Goal: Transaction & Acquisition: Purchase product/service

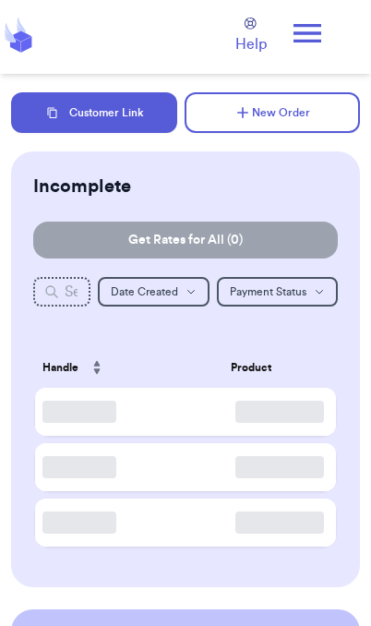
scroll to position [2, 0]
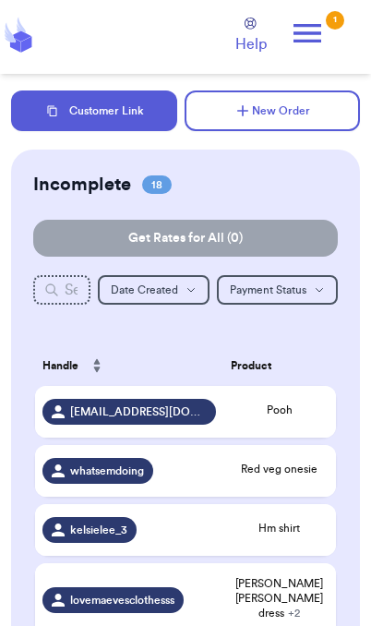
click at [323, 30] on icon at bounding box center [307, 33] width 37 height 37
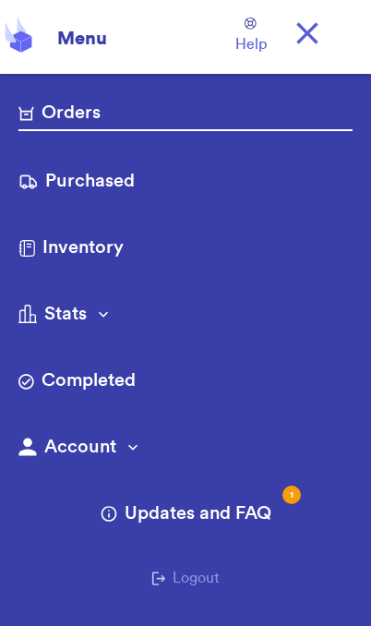
click at [123, 187] on link "Purchased" at bounding box center [185, 183] width 334 height 30
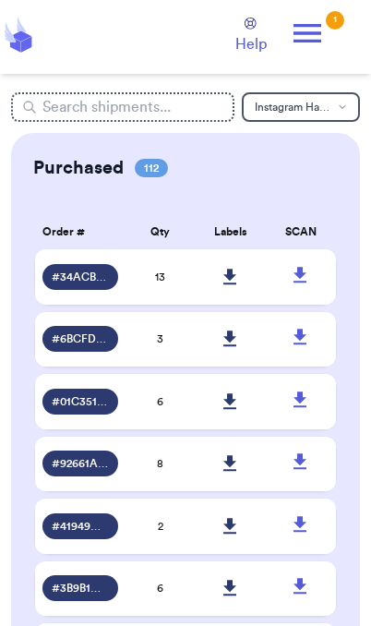
click at [231, 284] on icon at bounding box center [229, 277] width 13 height 16
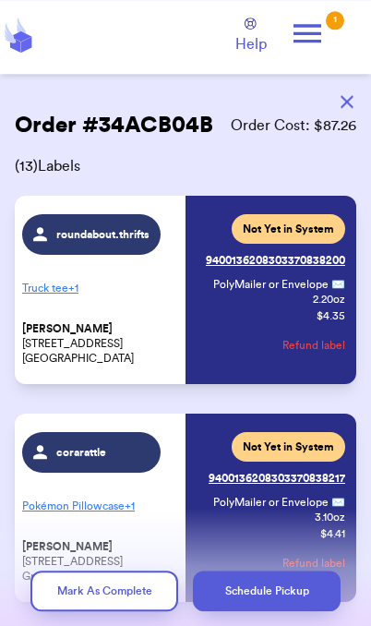
click at [324, 28] on icon at bounding box center [307, 33] width 37 height 37
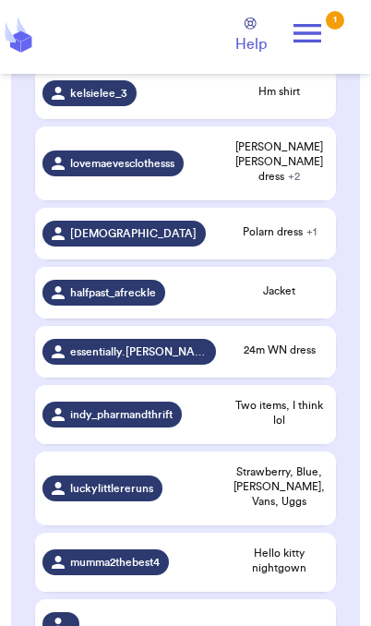
scroll to position [417, 0]
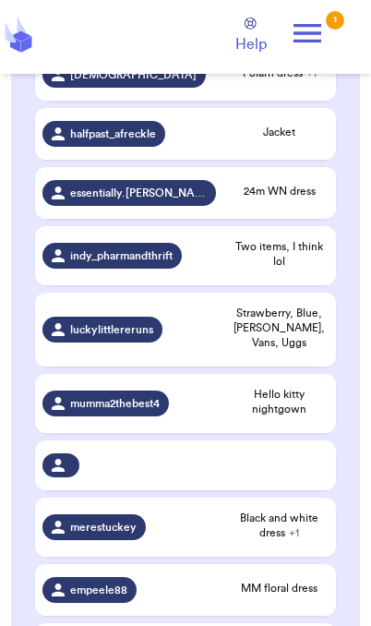
click at [306, 390] on span "Hello kitty nightgown" at bounding box center [280, 402] width 98 height 30
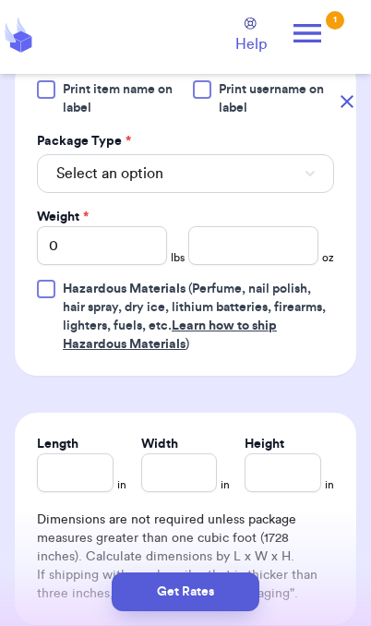
scroll to position [830, 0]
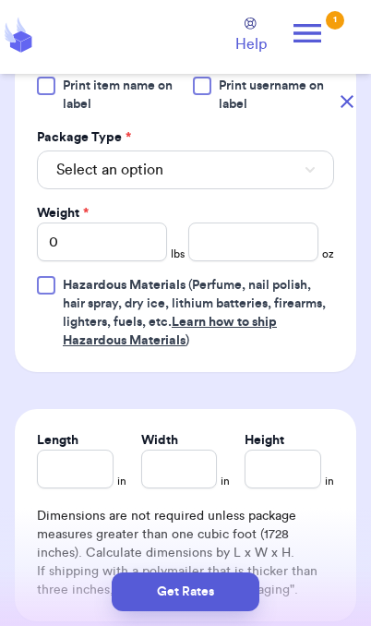
click at [292, 181] on button "Select an option" at bounding box center [185, 170] width 297 height 39
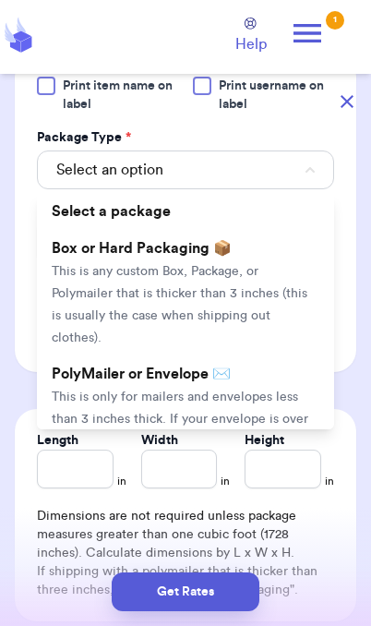
click at [266, 391] on span "This is only for mailers and envelopes less than 3 inches thick. If your envelo…" at bounding box center [180, 430] width 257 height 79
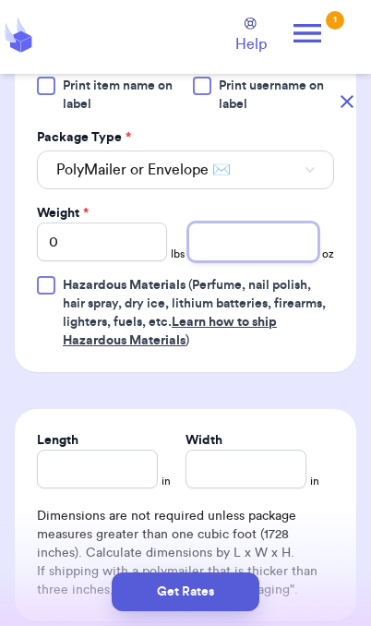
click at [268, 252] on input "number" at bounding box center [253, 242] width 130 height 39
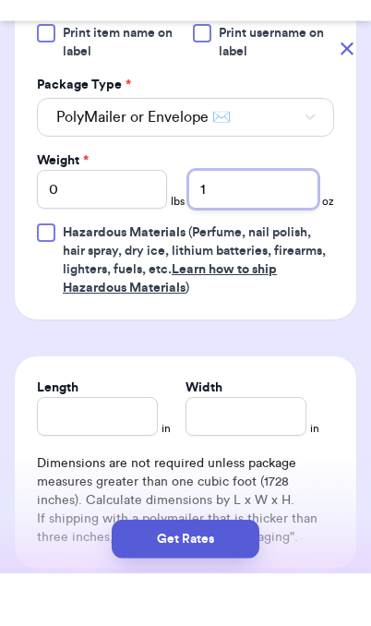
type input "11"
type input "11.7"
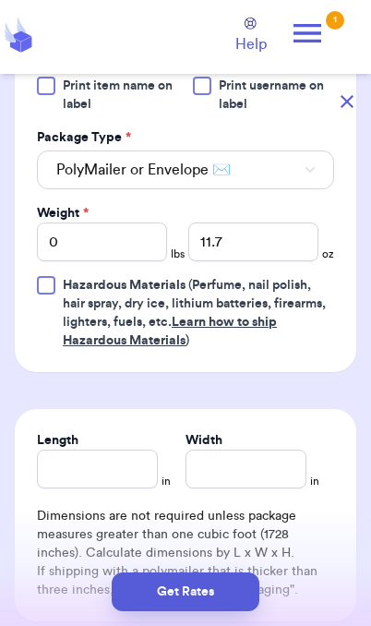
click at [226, 602] on button "Get Rates" at bounding box center [186, 592] width 148 height 39
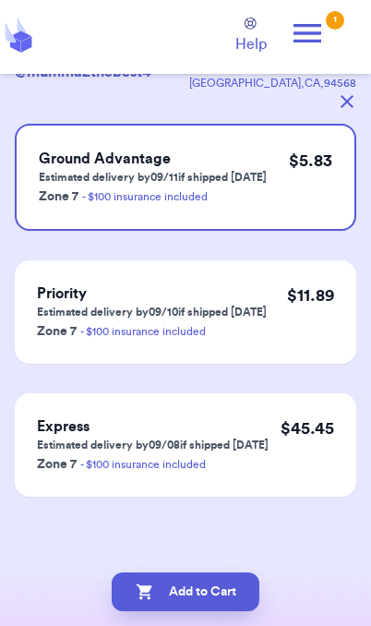
scroll to position [0, 0]
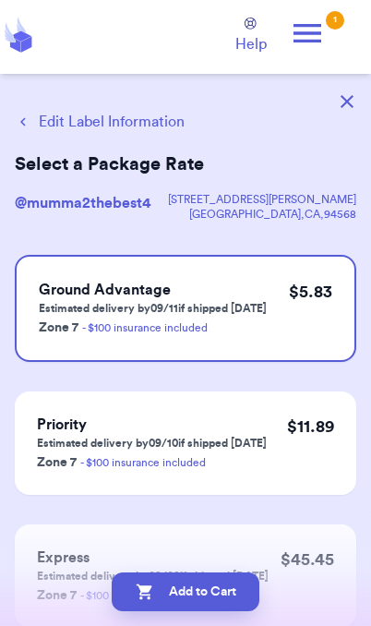
click at [229, 601] on button "Add to Cart" at bounding box center [186, 592] width 148 height 39
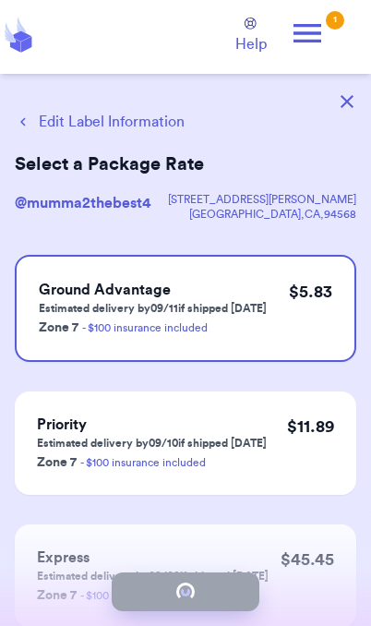
checkbox input "true"
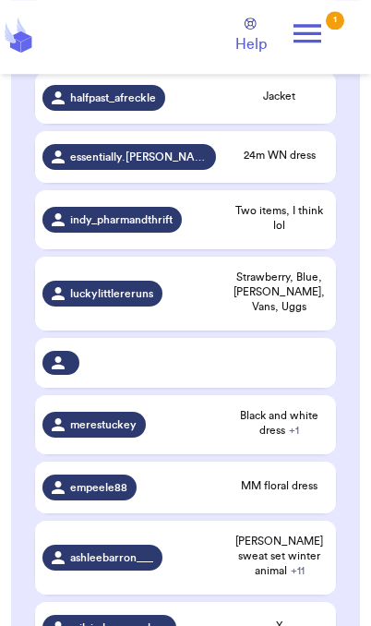
scroll to position [633, 0]
click at [292, 99] on span "Jacket" at bounding box center [280, 96] width 98 height 15
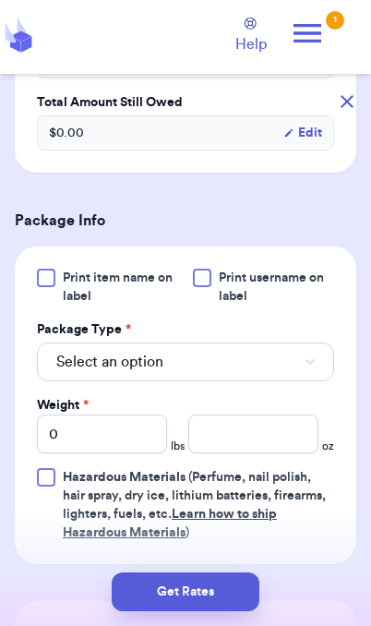
scroll to position [612, 0]
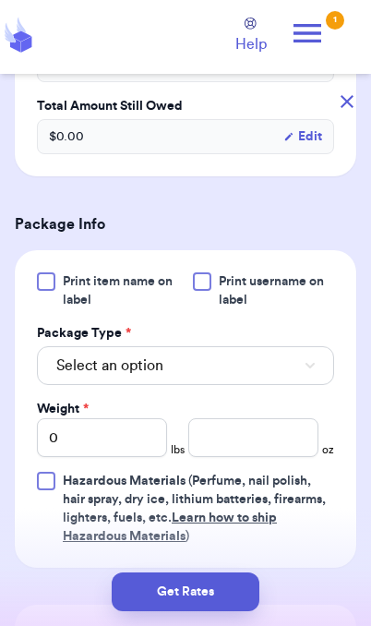
click at [283, 365] on button "Select an option" at bounding box center [185, 365] width 297 height 39
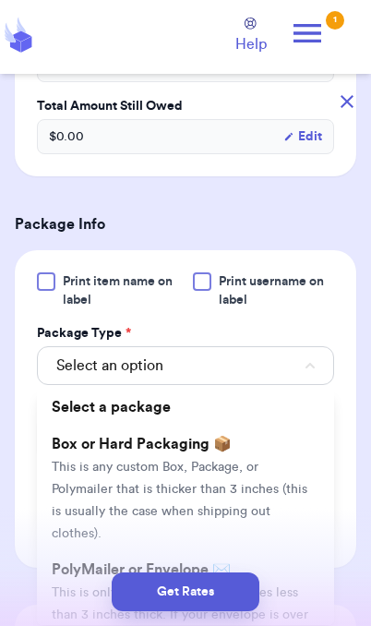
click at [305, 574] on div "Get Rates" at bounding box center [186, 592] width 342 height 39
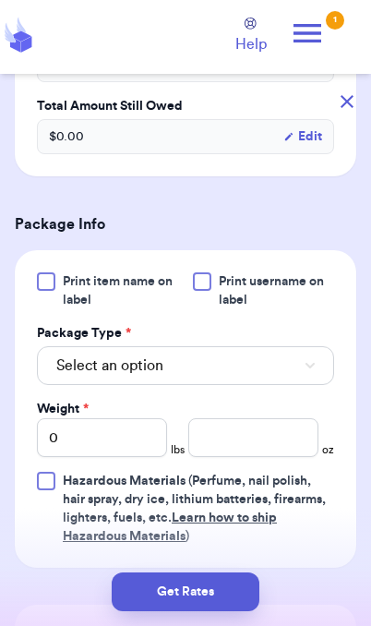
click at [263, 366] on button "Select an option" at bounding box center [185, 365] width 297 height 39
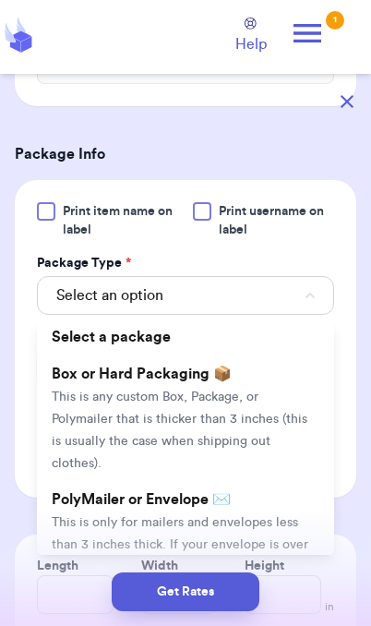
scroll to position [706, 0]
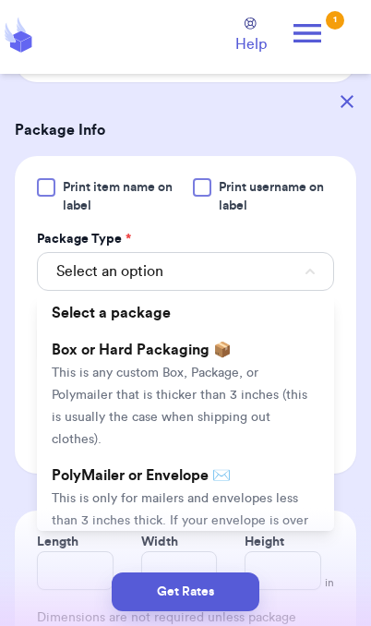
click at [270, 487] on li "PolyMailer or Envelope ✉️ This is only for mailers and envelopes less than 3 in…" at bounding box center [185, 520] width 297 height 126
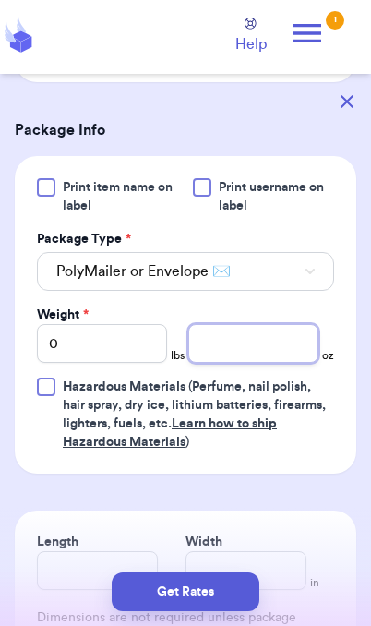
click at [262, 354] on input "number" at bounding box center [253, 343] width 130 height 39
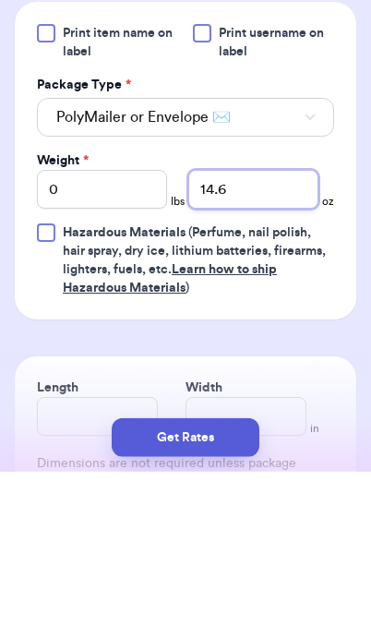
type input "14.6"
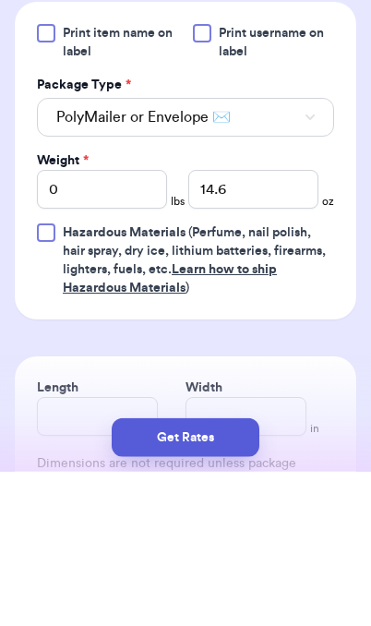
scroll to position [76, 0]
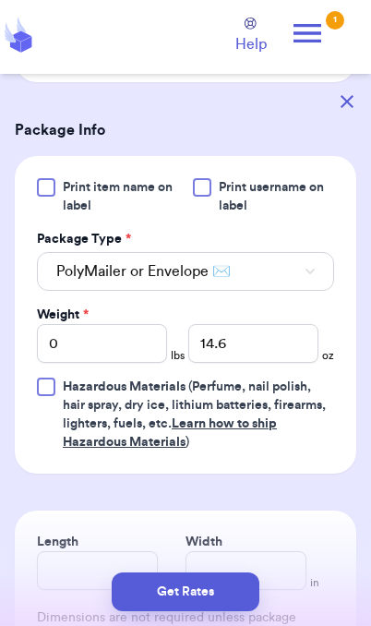
click at [227, 593] on button "Get Rates" at bounding box center [186, 592] width 148 height 39
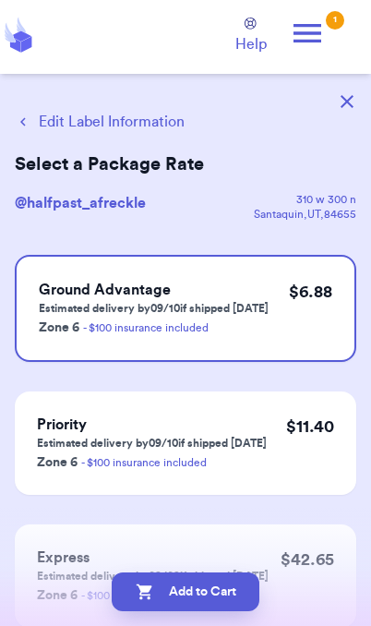
click at [228, 601] on button "Add to Cart" at bounding box center [186, 592] width 148 height 39
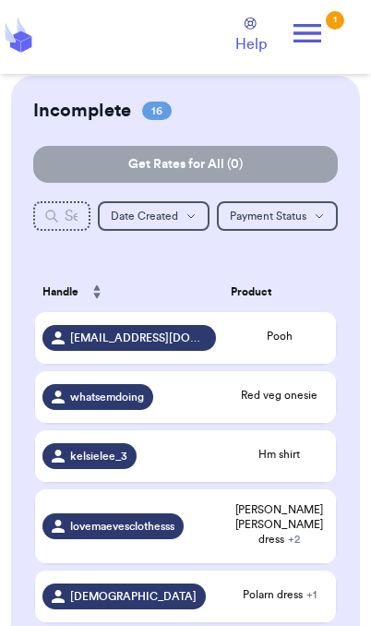
checkbox input "true"
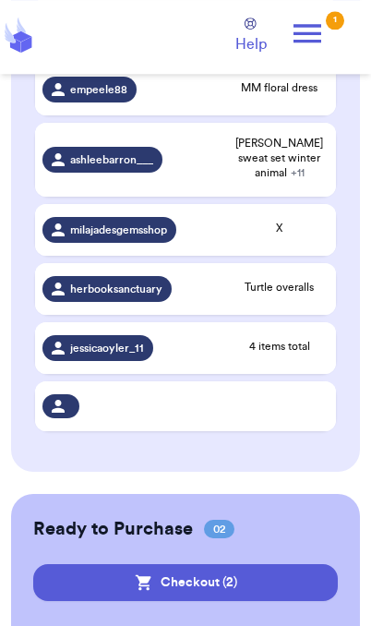
scroll to position [1072, 0]
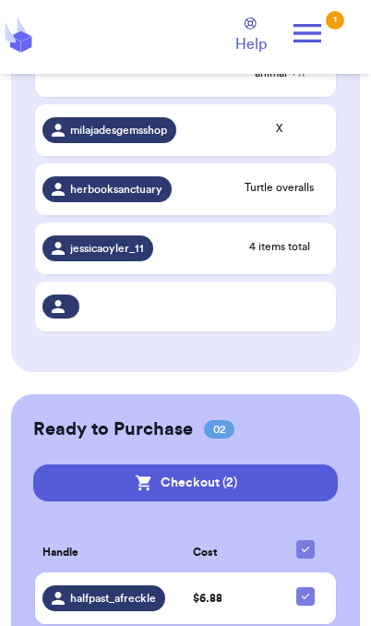
click at [24, 625] on div "Ready to Purchase 02 Checkout ( 2 ) Checkout ( 2 ) Handle Cost halfpast_afreckl…" at bounding box center [185, 559] width 349 height 330
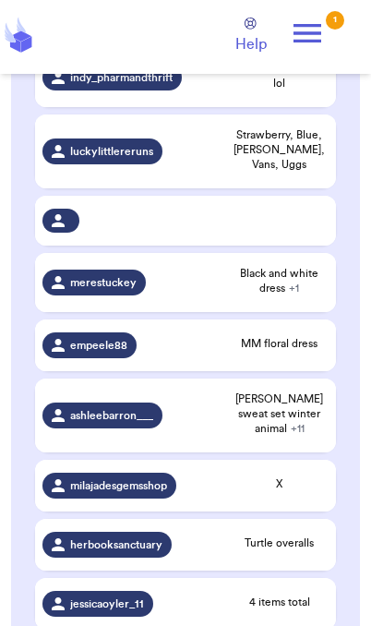
scroll to position [749, 0]
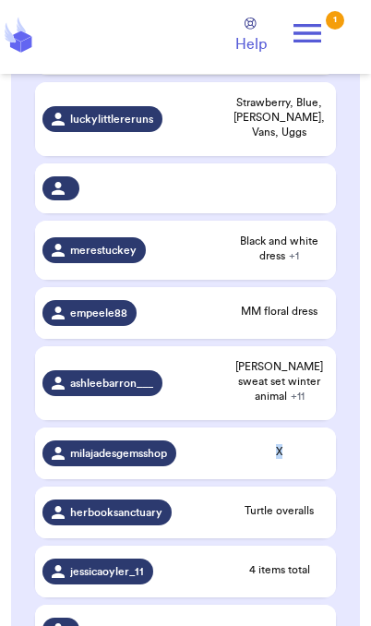
click at [311, 444] on span "X" at bounding box center [280, 451] width 98 height 15
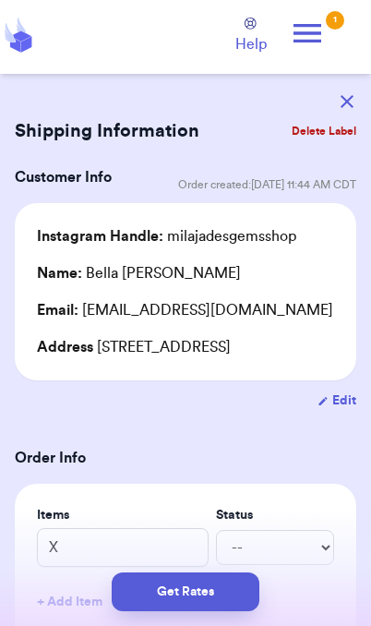
scroll to position [0, 0]
click at [320, 147] on button "Delete Label" at bounding box center [323, 131] width 79 height 41
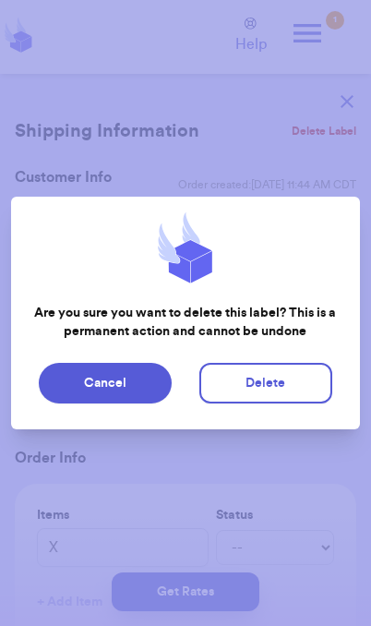
click at [139, 380] on button "Cancel" at bounding box center [105, 383] width 133 height 41
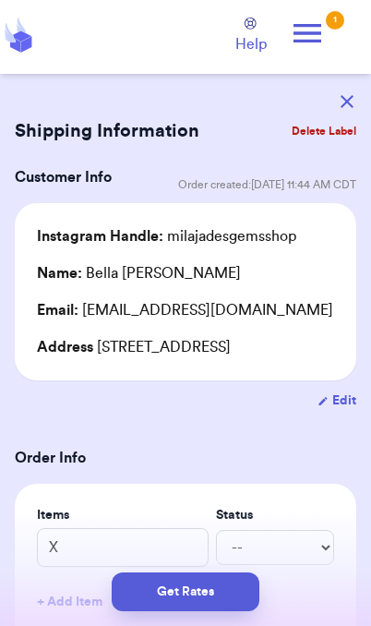
click at [332, 130] on button "Delete Label" at bounding box center [323, 131] width 79 height 41
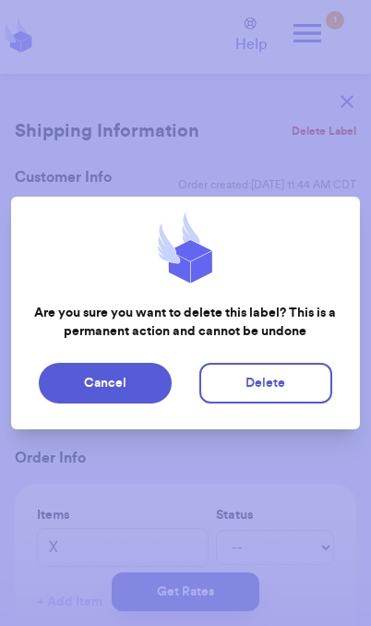
click at [294, 388] on button "Delete" at bounding box center [265, 383] width 133 height 41
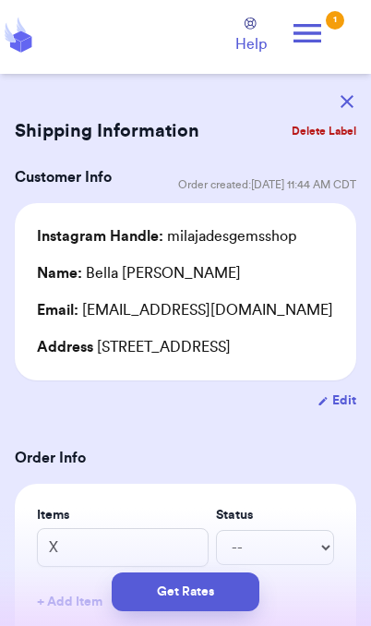
type input "Pooh"
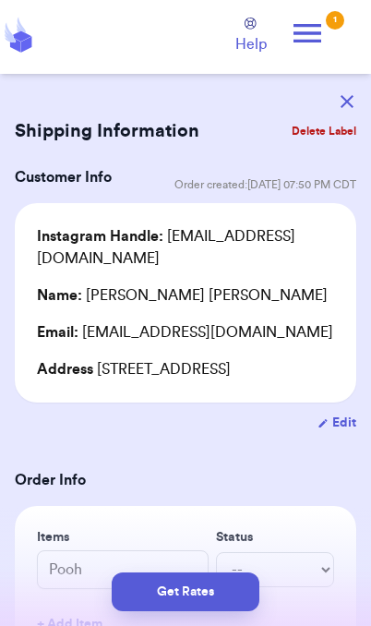
click at [28, 24] on icon at bounding box center [18, 35] width 37 height 41
click at [324, 27] on icon at bounding box center [307, 33] width 37 height 37
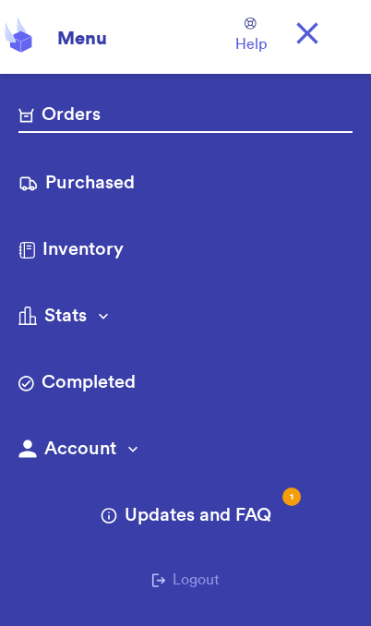
click at [108, 116] on link "Orders" at bounding box center [185, 117] width 334 height 31
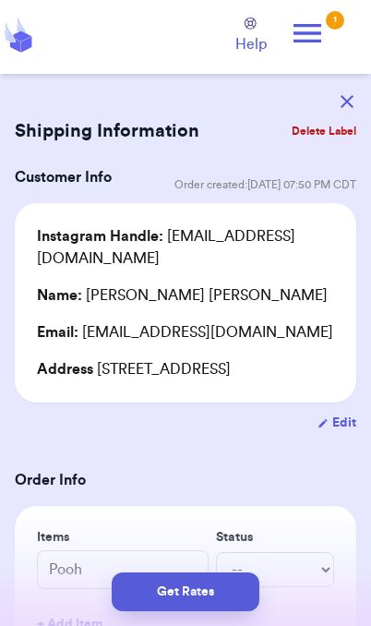
click at [353, 102] on icon "button" at bounding box center [347, 101] width 13 height 13
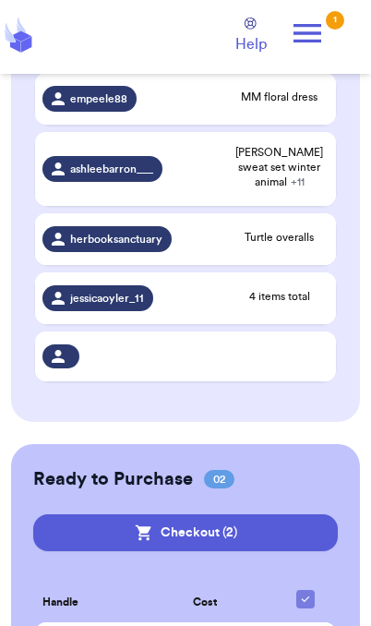
click at [308, 355] on div at bounding box center [280, 357] width 98 height 4
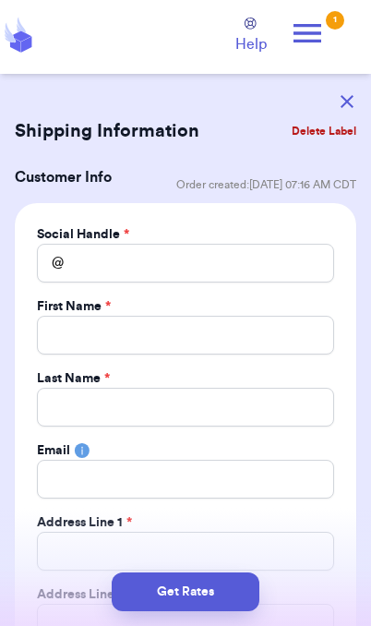
click at [326, 139] on button "Delete Label" at bounding box center [323, 131] width 79 height 41
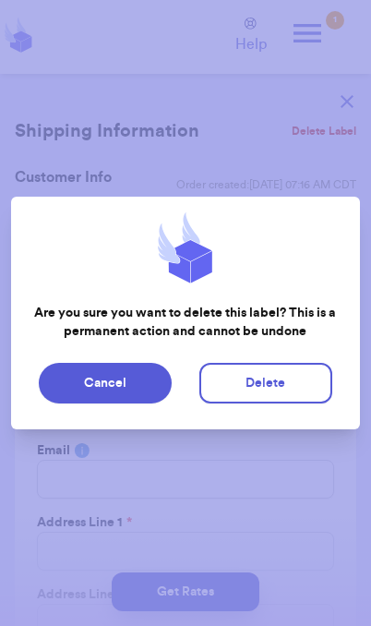
click at [276, 392] on button "Delete" at bounding box center [265, 383] width 133 height 41
type input "Pooh"
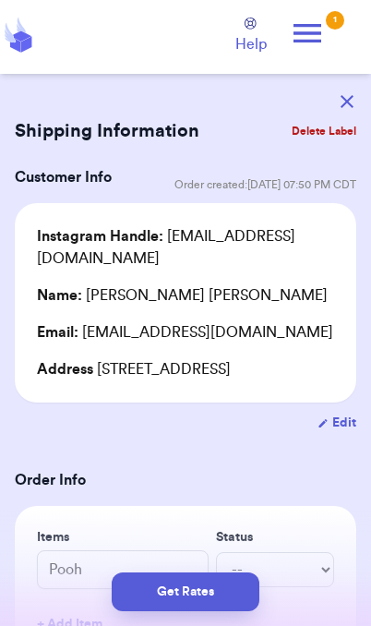
click at [357, 92] on button "button" at bounding box center [347, 101] width 41 height 41
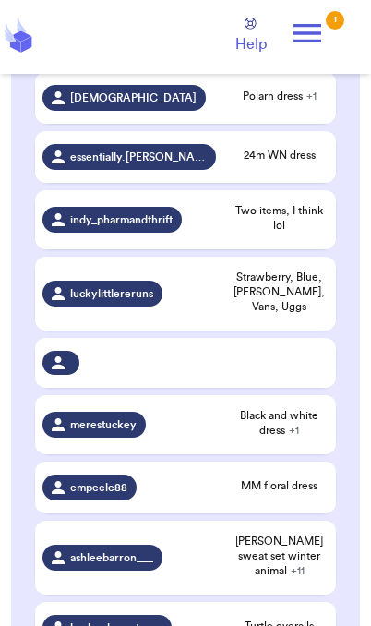
scroll to position [573, 0]
click at [300, 279] on span "Strawberry, Blue, [PERSON_NAME], Vans, Uggs" at bounding box center [280, 292] width 98 height 44
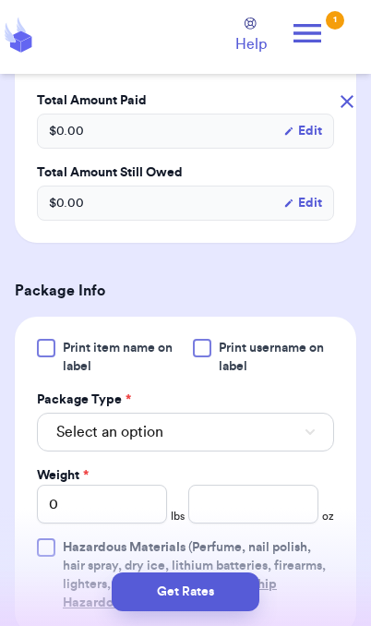
scroll to position [579, 0]
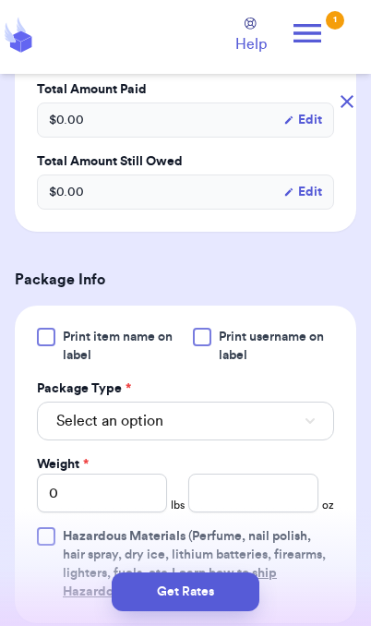
click at [307, 430] on button "Select an option" at bounding box center [185, 421] width 297 height 39
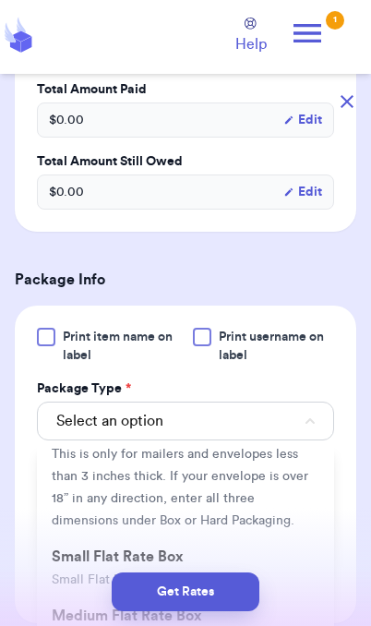
scroll to position [195, 0]
click at [276, 470] on span "This is only for mailers and envelopes less than 3 inches thick. If your envelo…" at bounding box center [180, 486] width 257 height 79
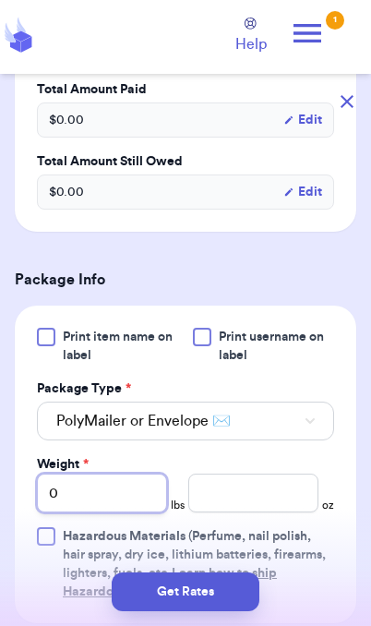
click at [99, 482] on input "0" at bounding box center [102, 493] width 130 height 39
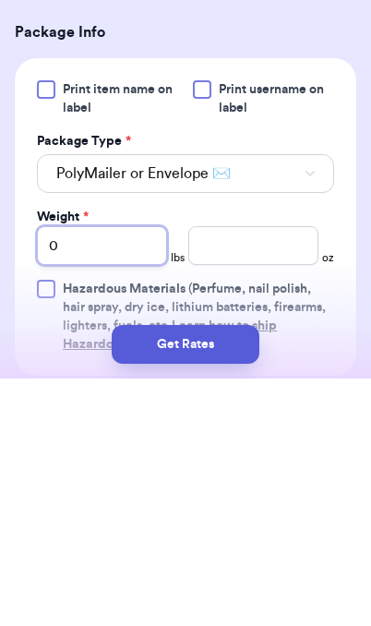
type input "02"
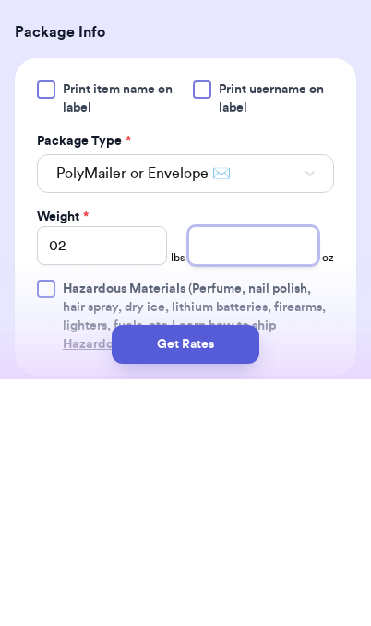
click at [250, 474] on input "number" at bounding box center [253, 493] width 130 height 39
type input "7.1"
click at [248, 573] on button "Get Rates" at bounding box center [186, 592] width 148 height 39
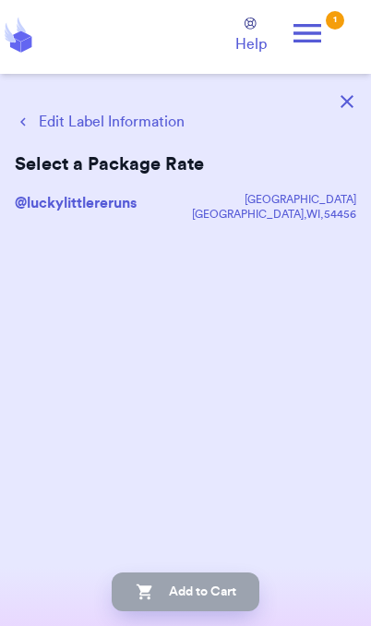
scroll to position [0, 0]
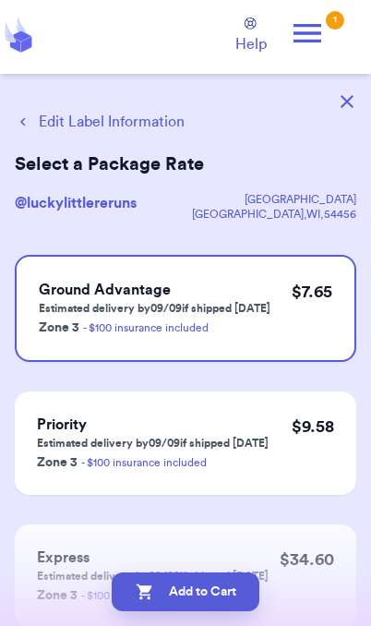
click at [228, 609] on button "Add to Cart" at bounding box center [186, 592] width 148 height 39
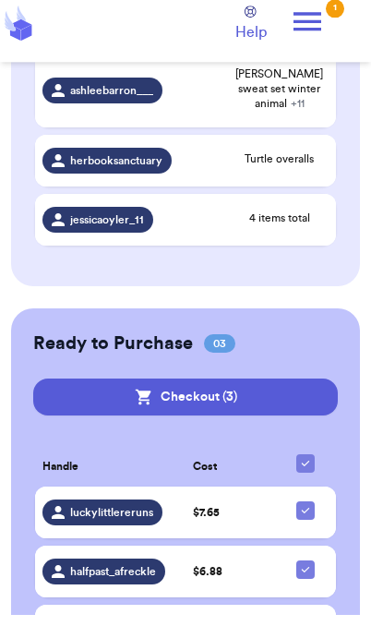
scroll to position [948, 0]
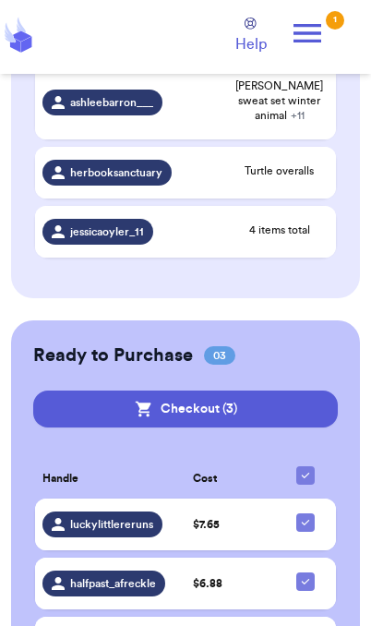
click at [217, 519] on span "$ 7.65" at bounding box center [206, 524] width 27 height 11
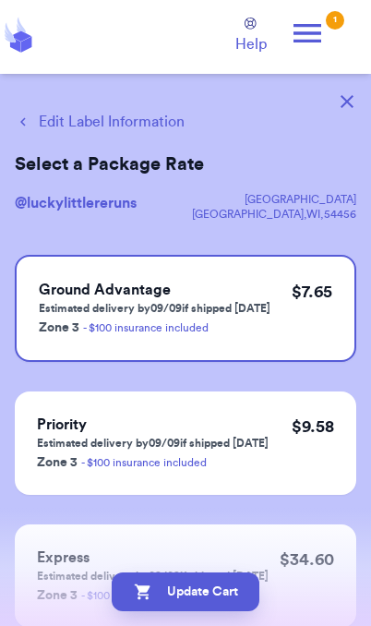
click at [153, 125] on button "Edit Label Information" at bounding box center [100, 122] width 170 height 22
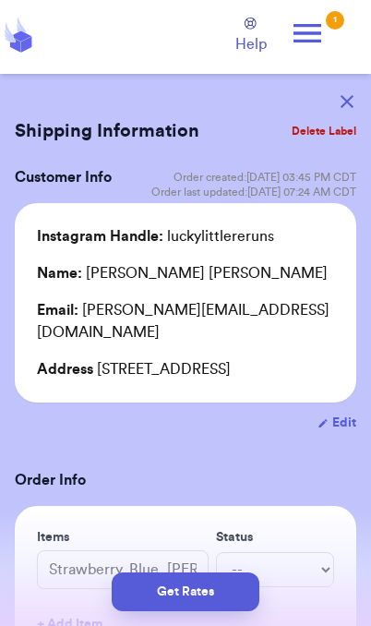
click at [161, 593] on button "Get Rates" at bounding box center [186, 592] width 148 height 39
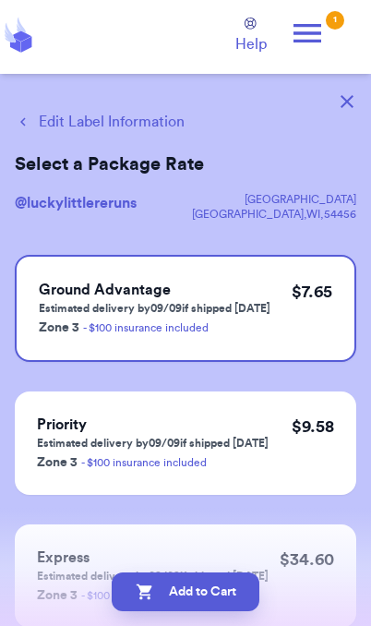
click at [165, 597] on button "Add to Cart" at bounding box center [186, 592] width 148 height 39
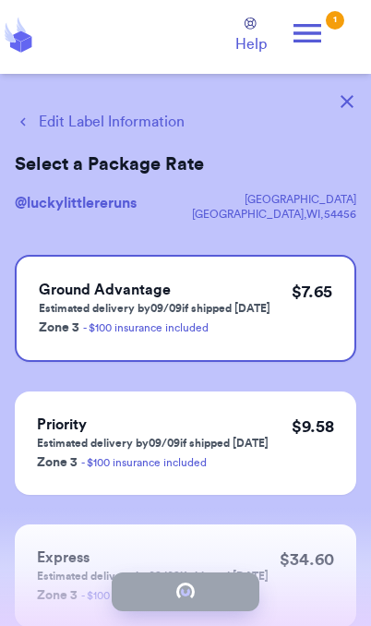
checkbox input "true"
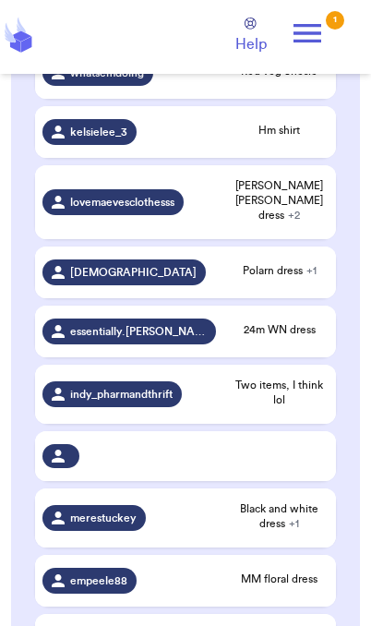
scroll to position [404, 0]
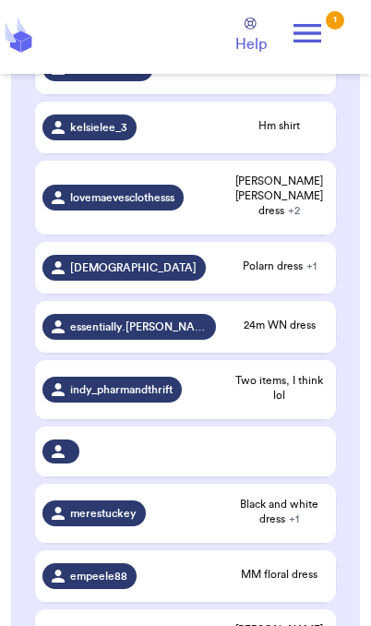
click at [302, 386] on span "Two items, I think lol" at bounding box center [280, 388] width 98 height 30
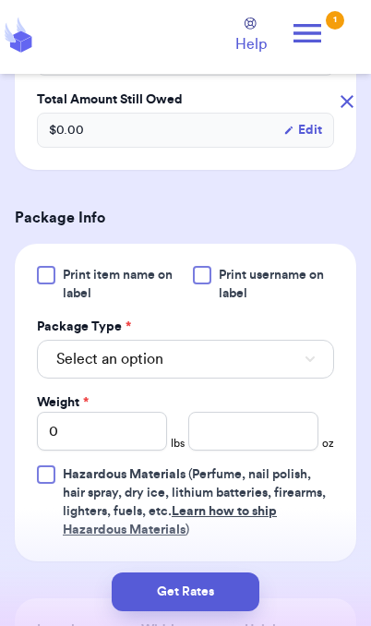
scroll to position [634, 0]
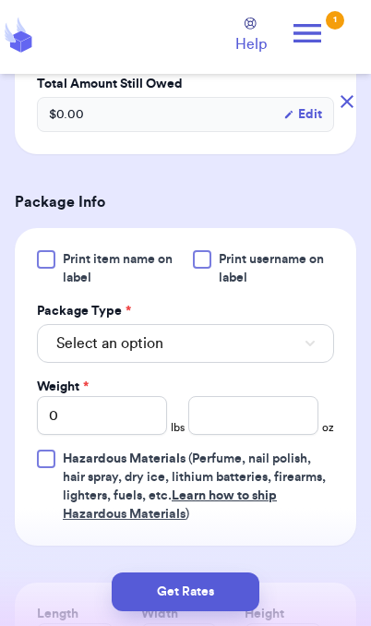
click at [303, 363] on button "Select an option" at bounding box center [185, 343] width 297 height 39
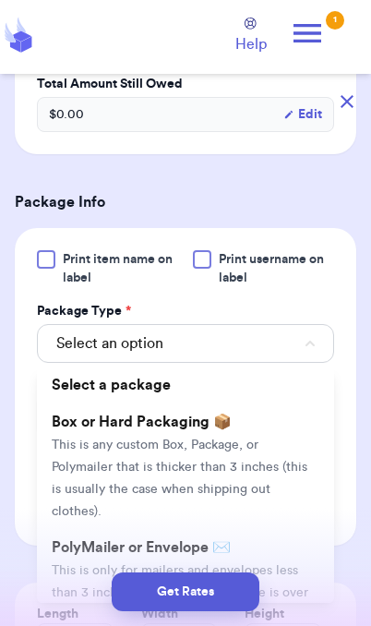
click at [302, 578] on div "Get Rates" at bounding box center [186, 592] width 342 height 39
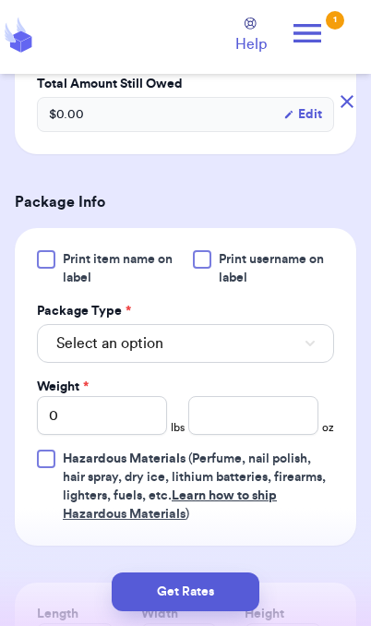
click at [254, 363] on button "Select an option" at bounding box center [185, 343] width 297 height 39
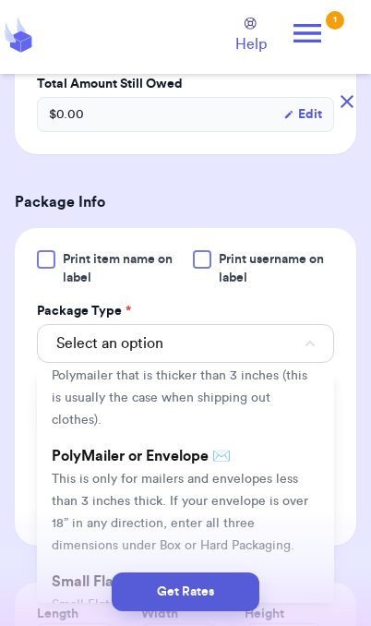
scroll to position [112, 0]
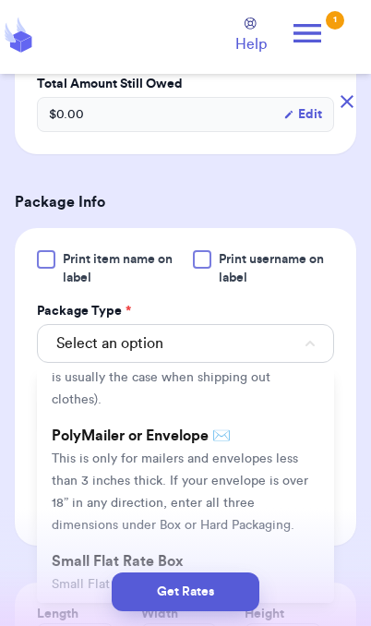
click at [270, 473] on span "This is only for mailers and envelopes less than 3 inches thick. If your envelo…" at bounding box center [180, 491] width 257 height 79
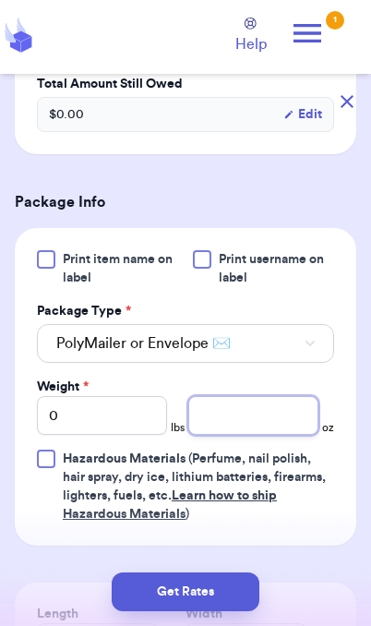
click at [271, 435] on input "number" at bounding box center [253, 415] width 130 height 39
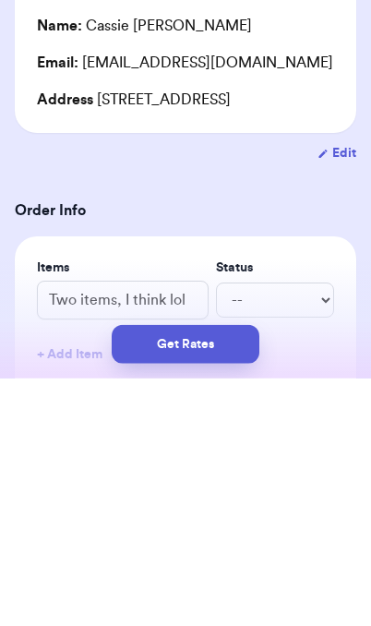
scroll to position [0, 0]
type input "8.3"
click at [239, 573] on button "Get Rates" at bounding box center [186, 592] width 148 height 39
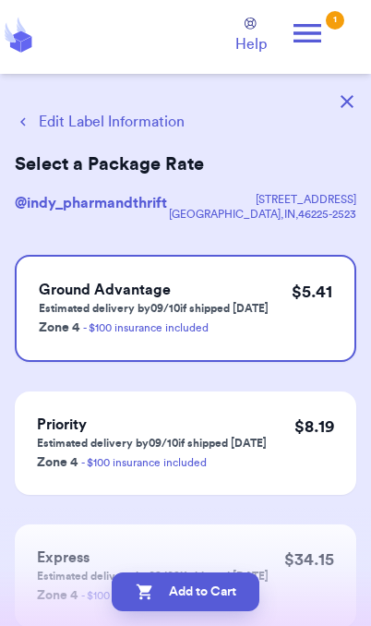
click at [236, 595] on button "Add to Cart" at bounding box center [186, 592] width 148 height 39
click at [221, 598] on button "Add to Cart" at bounding box center [186, 592] width 148 height 39
checkbox input "true"
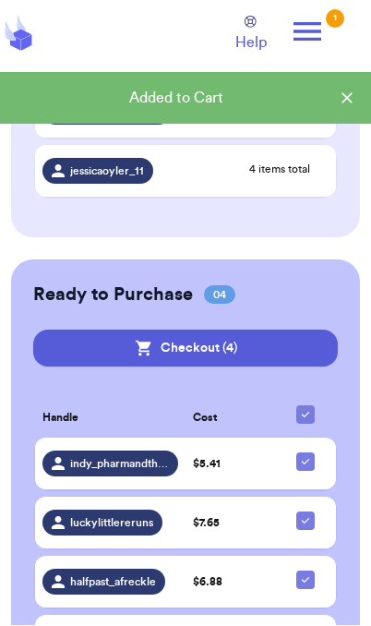
scroll to position [941, 0]
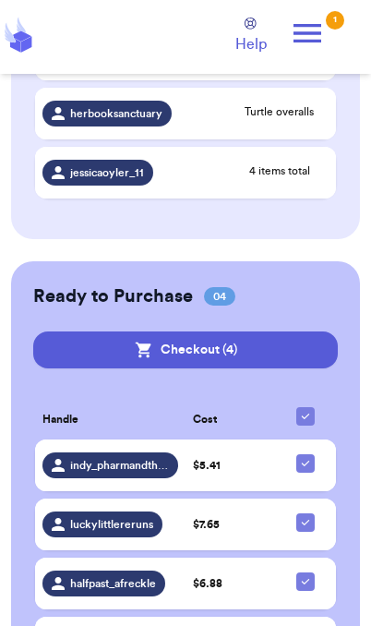
click at [260, 332] on button "Checkout ( 4 )" at bounding box center [185, 350] width 305 height 37
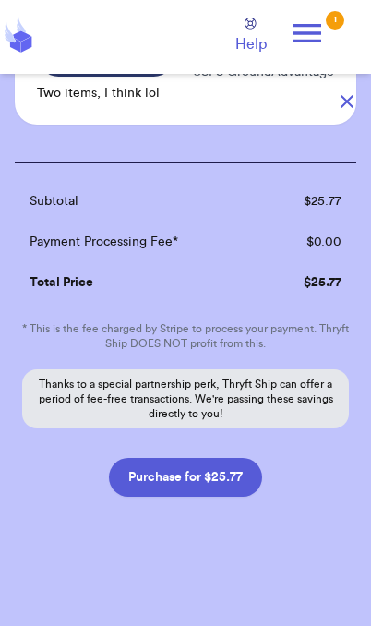
scroll to position [581, 0]
click at [221, 481] on button "Purchase for $25.77" at bounding box center [185, 477] width 153 height 39
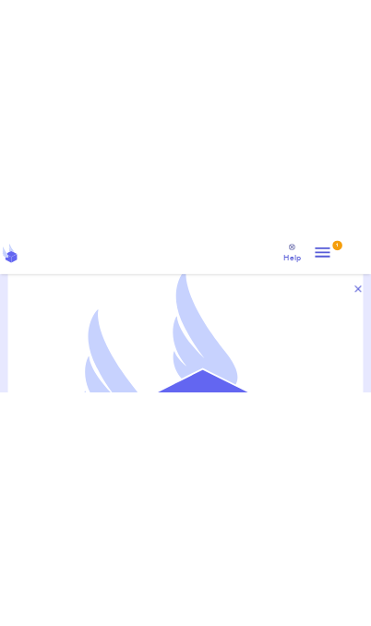
scroll to position [0, 0]
